Goal: Task Accomplishment & Management: Manage account settings

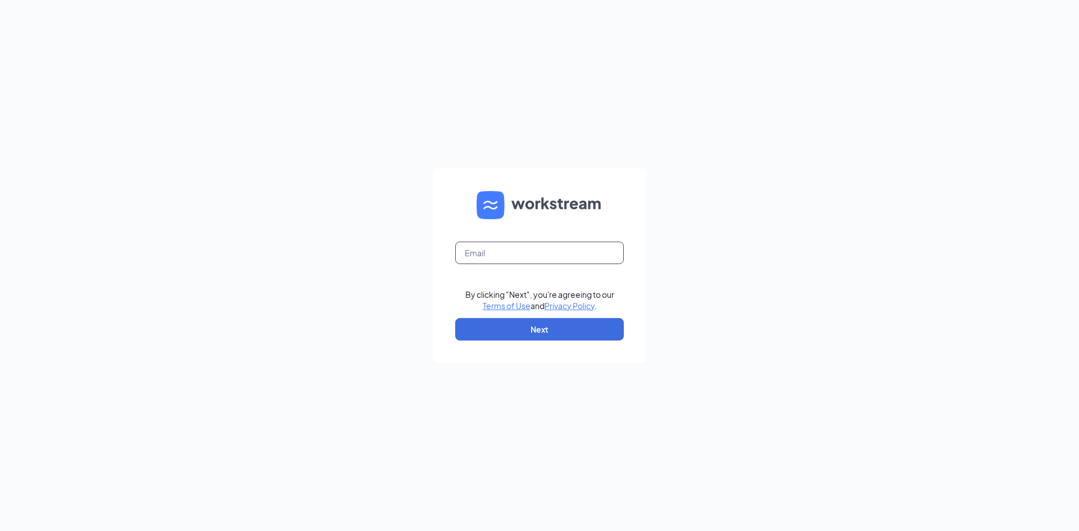
click at [509, 255] on input "text" at bounding box center [539, 253] width 169 height 22
type input "[EMAIL_ADDRESS][DOMAIN_NAME]"
click at [546, 328] on button "Next" at bounding box center [539, 329] width 169 height 22
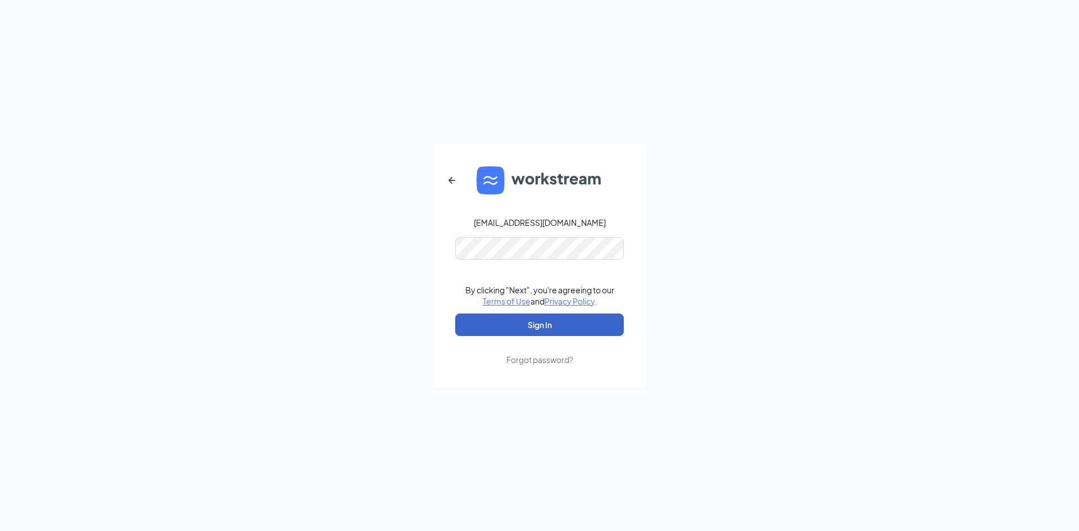
click at [568, 322] on button "Sign In" at bounding box center [539, 325] width 169 height 22
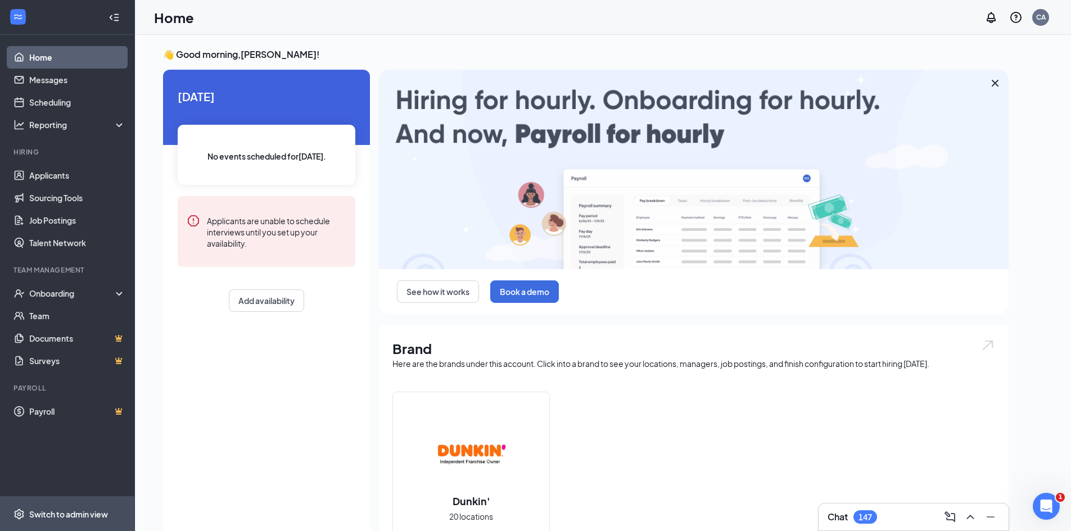
click at [79, 518] on div "Switch to admin view" at bounding box center [68, 514] width 79 height 11
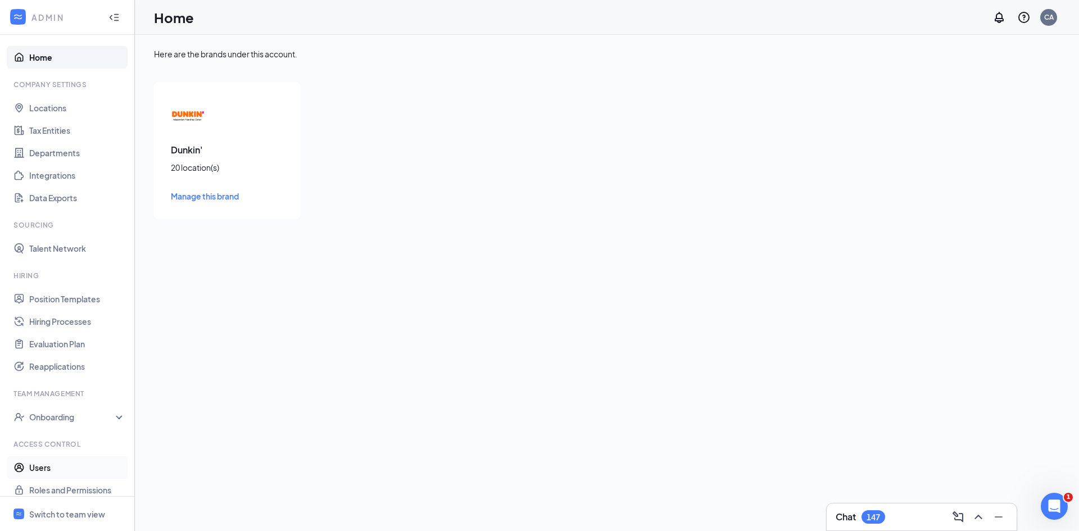
click at [34, 468] on link "Users" at bounding box center [77, 467] width 96 height 22
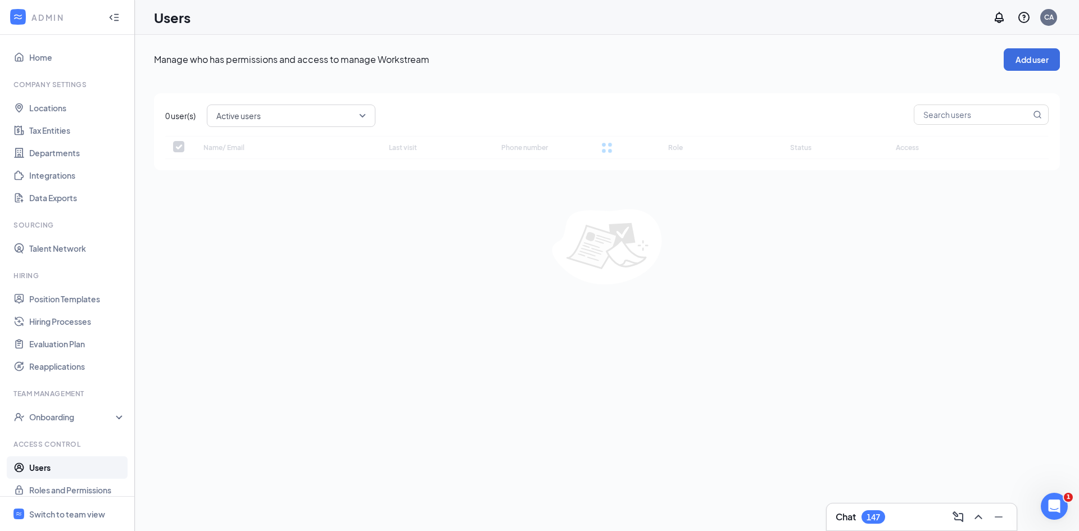
checkbox input "false"
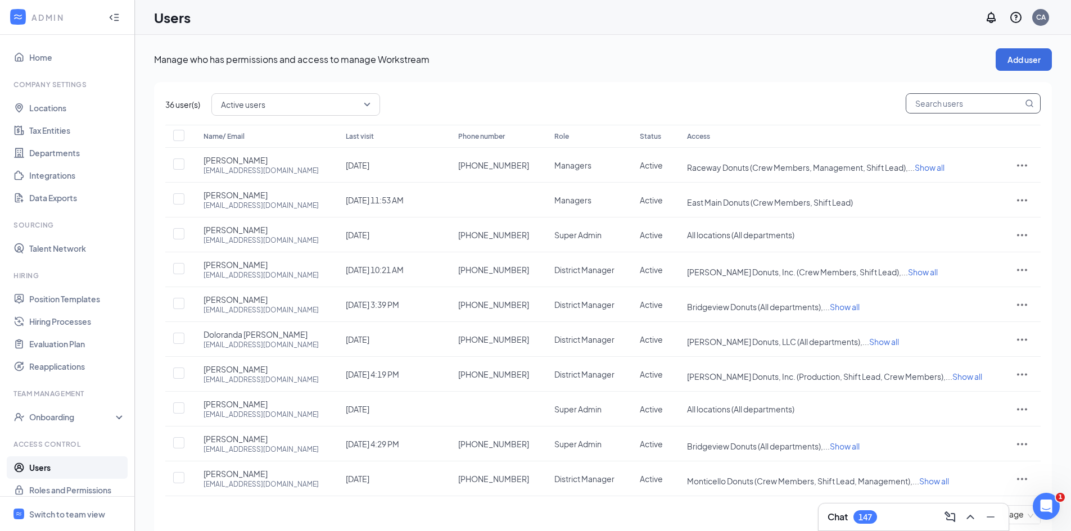
click at [921, 105] on input "text" at bounding box center [964, 103] width 116 height 19
type input "ivy"
checkbox input "true"
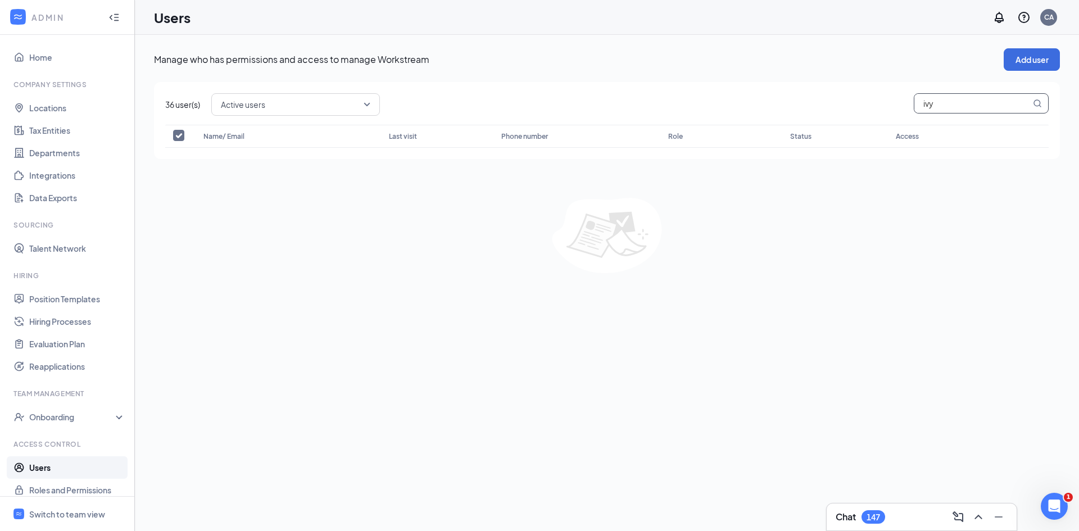
drag, startPoint x: 936, startPoint y: 103, endPoint x: 844, endPoint y: 103, distance: 92.2
click at [844, 103] on div "Active users ivy" at bounding box center [629, 104] width 837 height 22
click at [1042, 18] on div "CA" at bounding box center [1048, 17] width 17 height 17
click at [935, 184] on div "Log out" at bounding box center [992, 183] width 121 height 11
